Goal: Find specific page/section: Find specific page/section

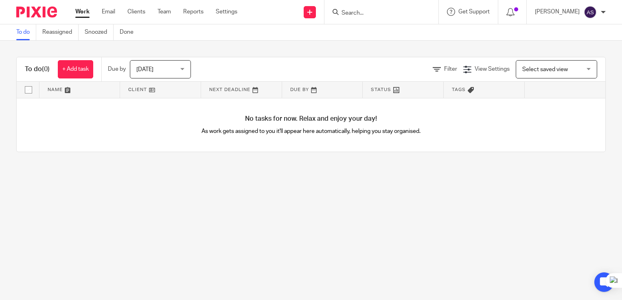
click at [127, 8] on ul "Work Email Clients Team Reports Settings" at bounding box center [162, 12] width 174 height 8
click at [131, 9] on link "Clients" at bounding box center [136, 12] width 18 height 8
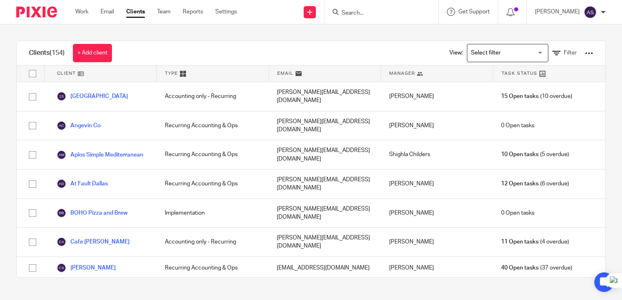
click at [357, 12] on input "Search" at bounding box center [377, 13] width 73 height 7
type input "q"
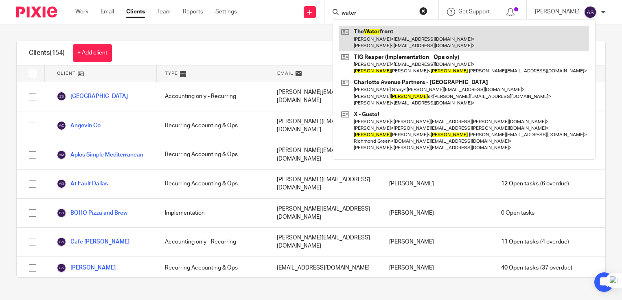
type input "water"
click at [392, 42] on link at bounding box center [464, 38] width 250 height 25
